Goal: Find specific page/section: Find specific page/section

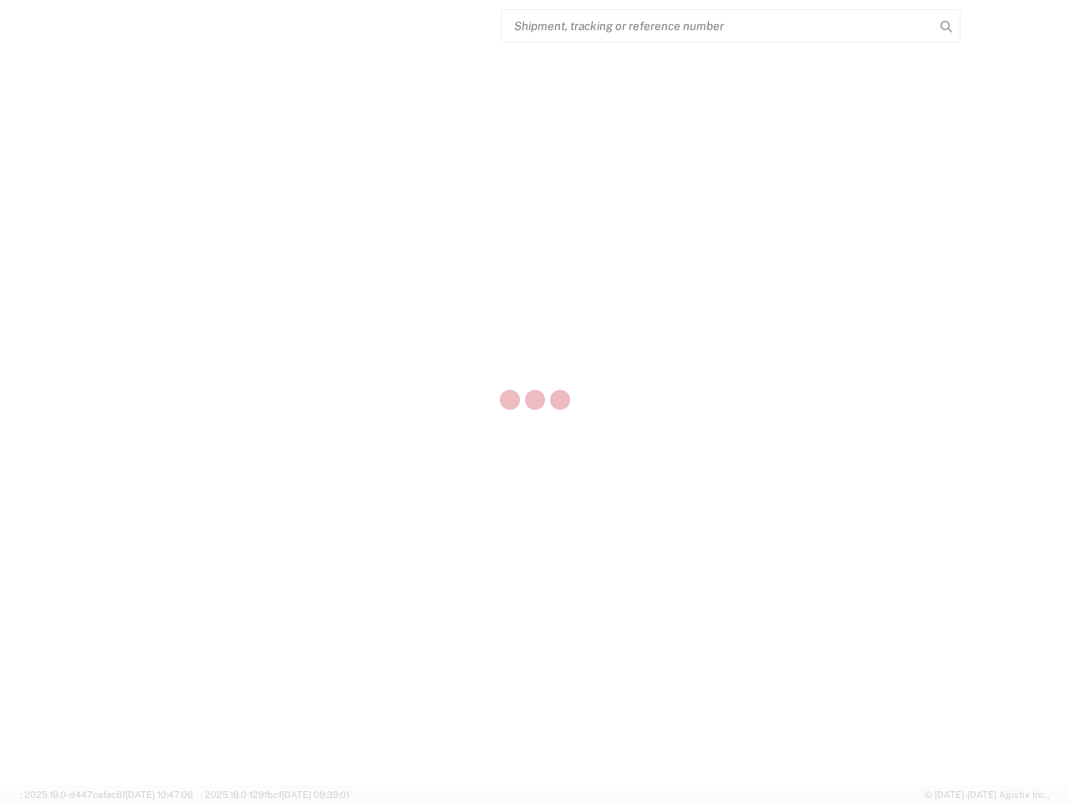
select select "US"
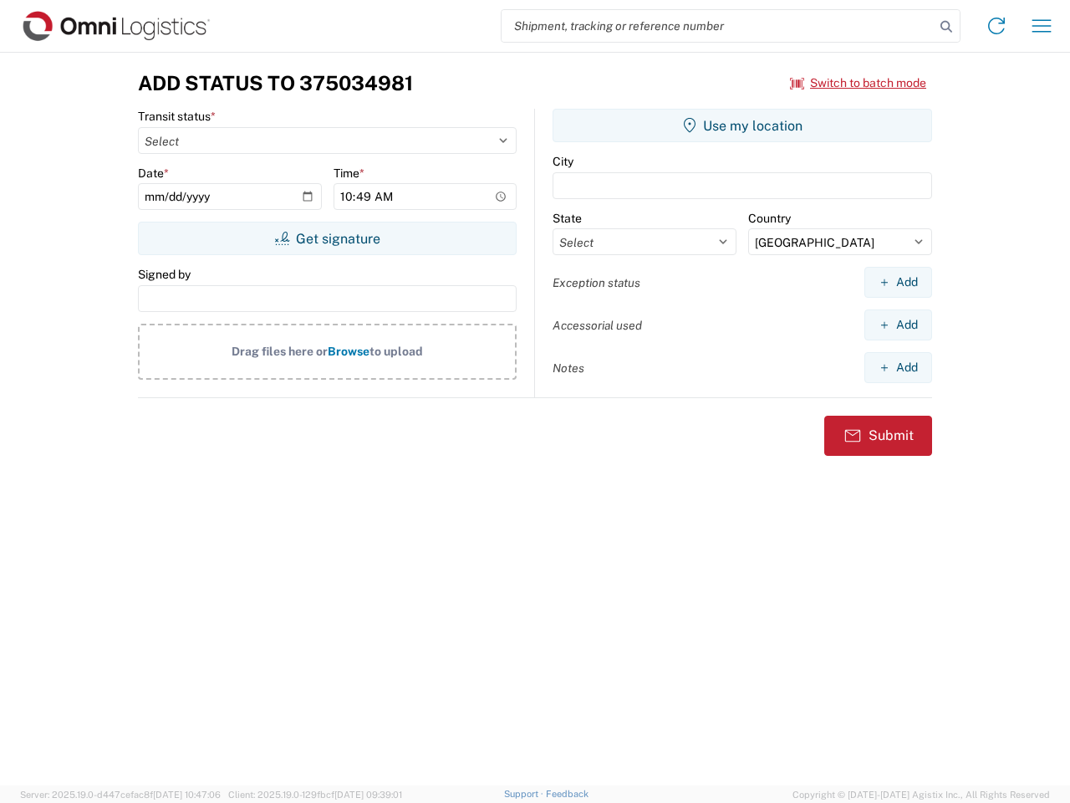
click at [718, 26] on input "search" at bounding box center [718, 26] width 433 height 32
click at [947, 27] on icon at bounding box center [946, 26] width 23 height 23
click at [997, 26] on icon at bounding box center [996, 26] width 27 height 27
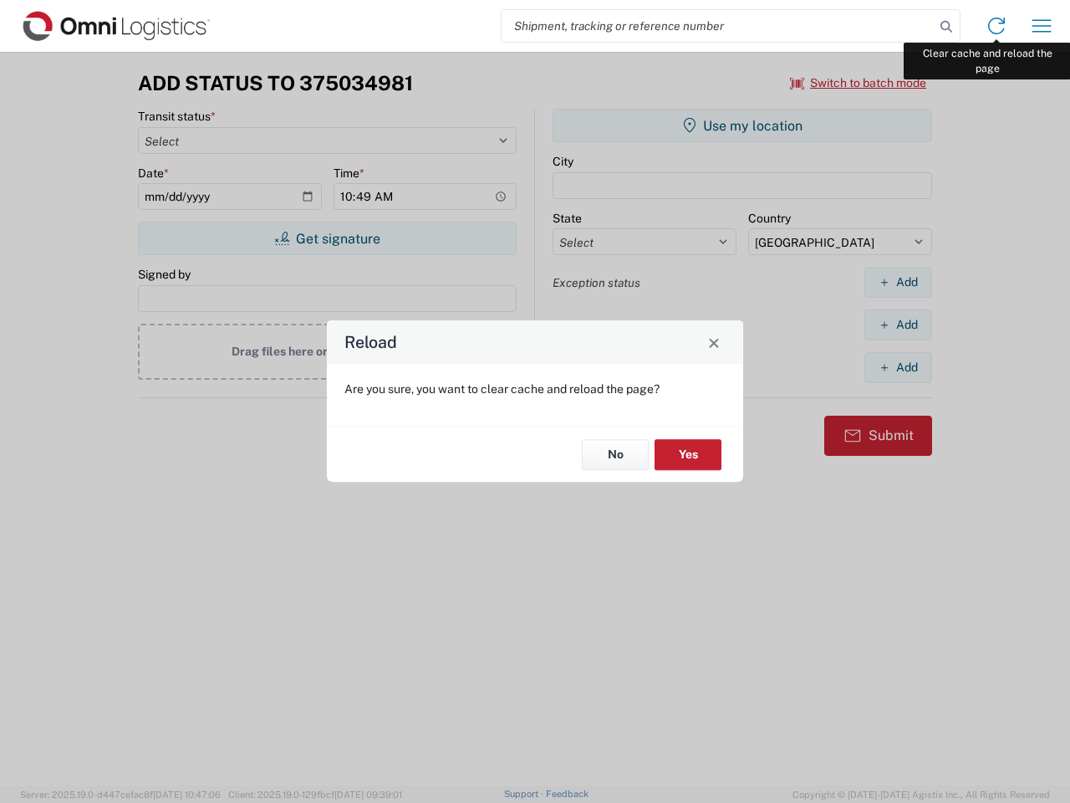
click at [1042, 26] on div "Reload Are you sure, you want to clear cache and reload the page? No Yes" at bounding box center [535, 401] width 1070 height 803
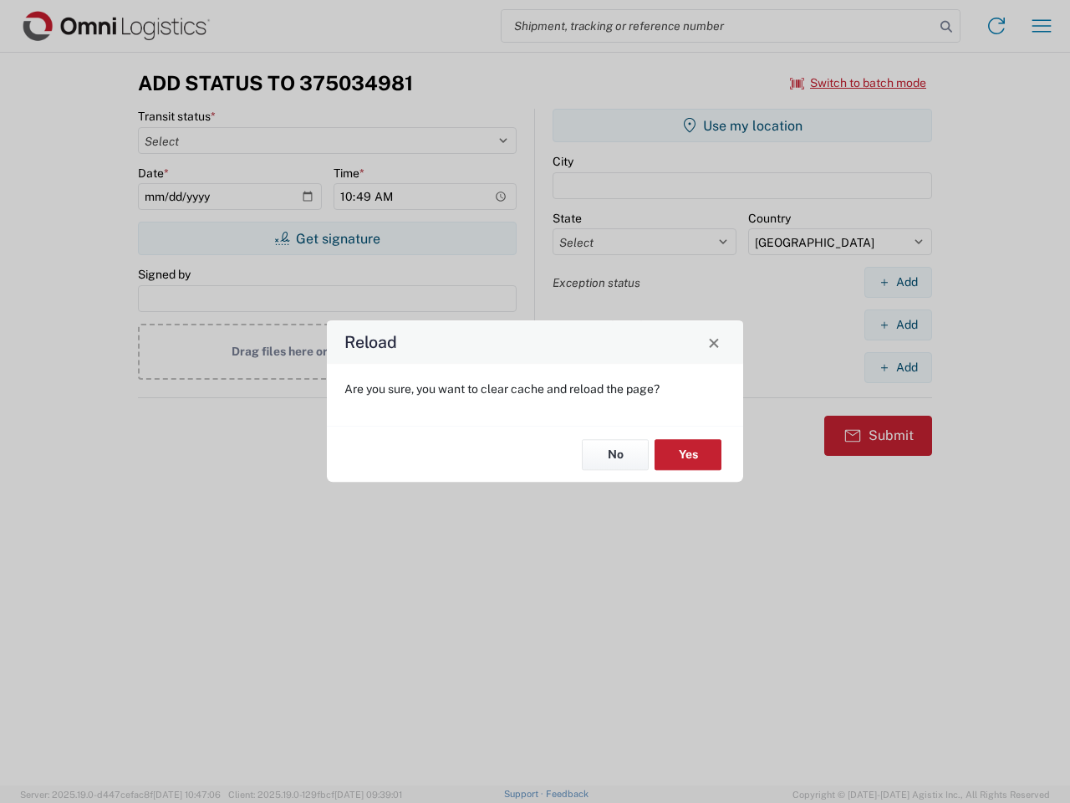
click at [859, 83] on div "Reload Are you sure, you want to clear cache and reload the page? No Yes" at bounding box center [535, 401] width 1070 height 803
click at [327, 238] on div "Reload Are you sure, you want to clear cache and reload the page? No Yes" at bounding box center [535, 401] width 1070 height 803
click at [743, 125] on div "Reload Are you sure, you want to clear cache and reload the page? No Yes" at bounding box center [535, 401] width 1070 height 803
click at [898, 282] on div "Reload Are you sure, you want to clear cache and reload the page? No Yes" at bounding box center [535, 401] width 1070 height 803
click at [898, 324] on div "Reload Are you sure, you want to clear cache and reload the page? No Yes" at bounding box center [535, 401] width 1070 height 803
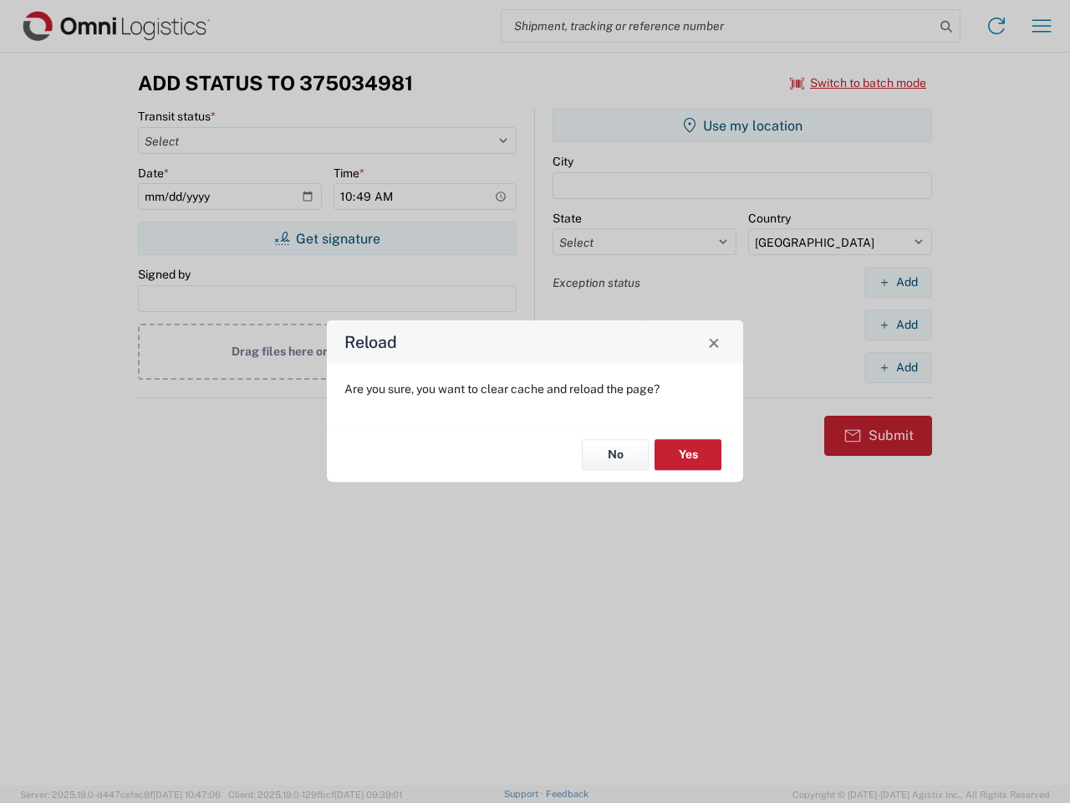
click at [898, 367] on div "Reload Are you sure, you want to clear cache and reload the page? No Yes" at bounding box center [535, 401] width 1070 height 803
